Goal: Information Seeking & Learning: Find specific fact

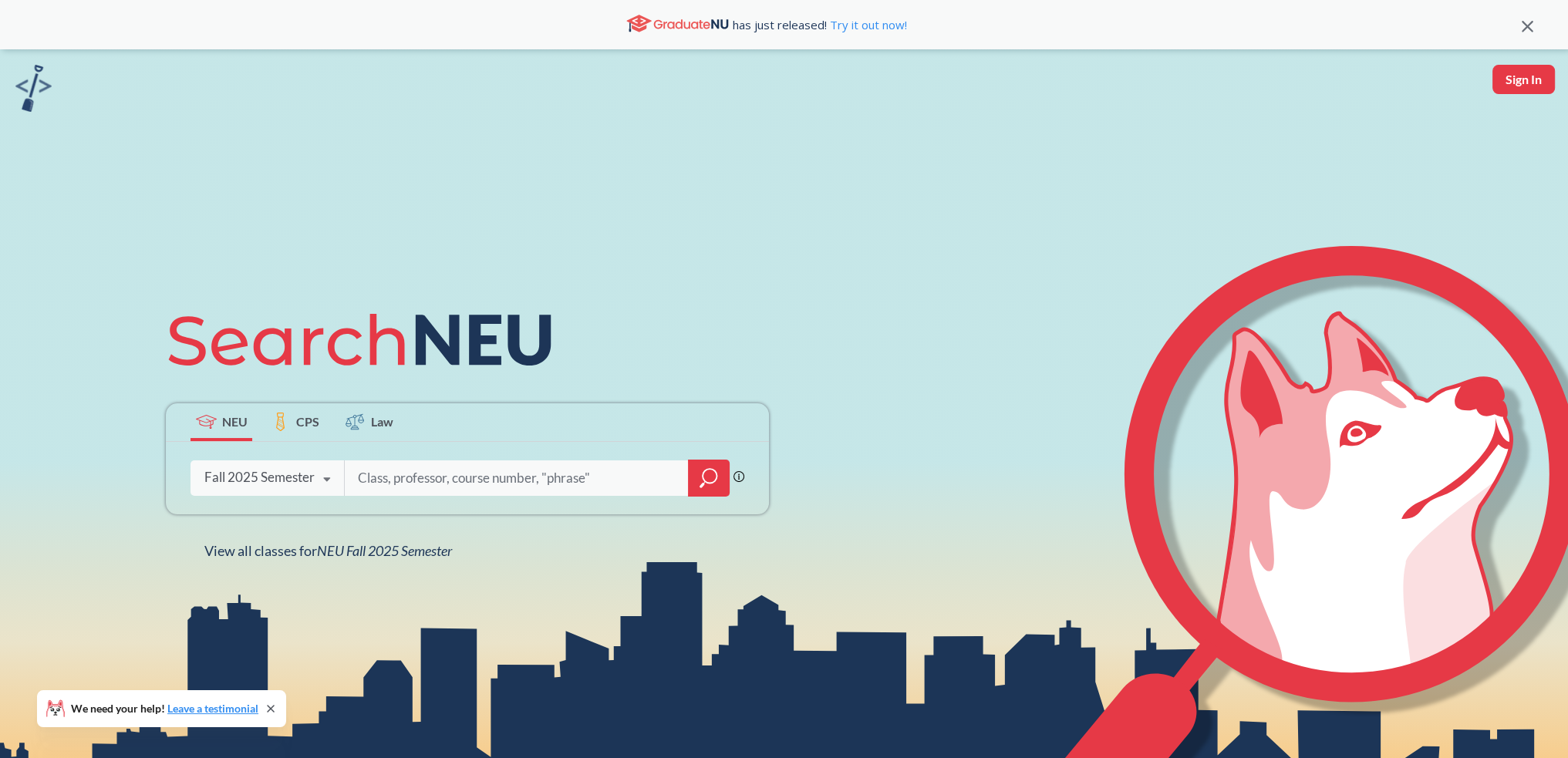
click at [426, 496] on div "Phrase search guarantees the exact search appears in the results. Ex. If you wa…" at bounding box center [467, 478] width 604 height 73
click at [465, 475] on input "search" at bounding box center [517, 477] width 321 height 33
type input "vector"
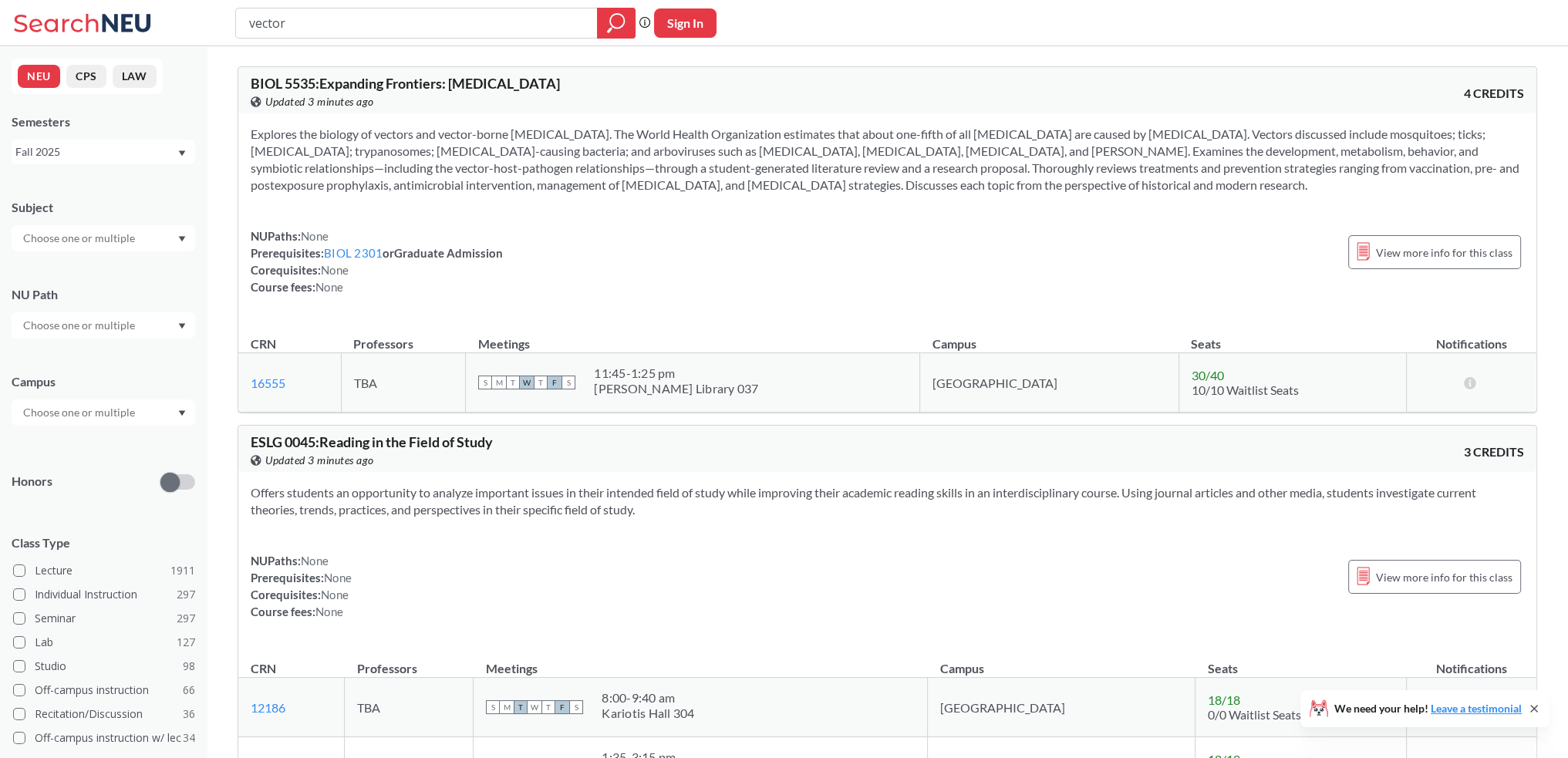
click at [296, 90] on span "BIOL 5535 : Expanding Frontiers: [MEDICAL_DATA]" at bounding box center [406, 83] width 310 height 17
click at [373, 24] on input "vector" at bounding box center [416, 23] width 339 height 26
